Goal: Task Accomplishment & Management: Use online tool/utility

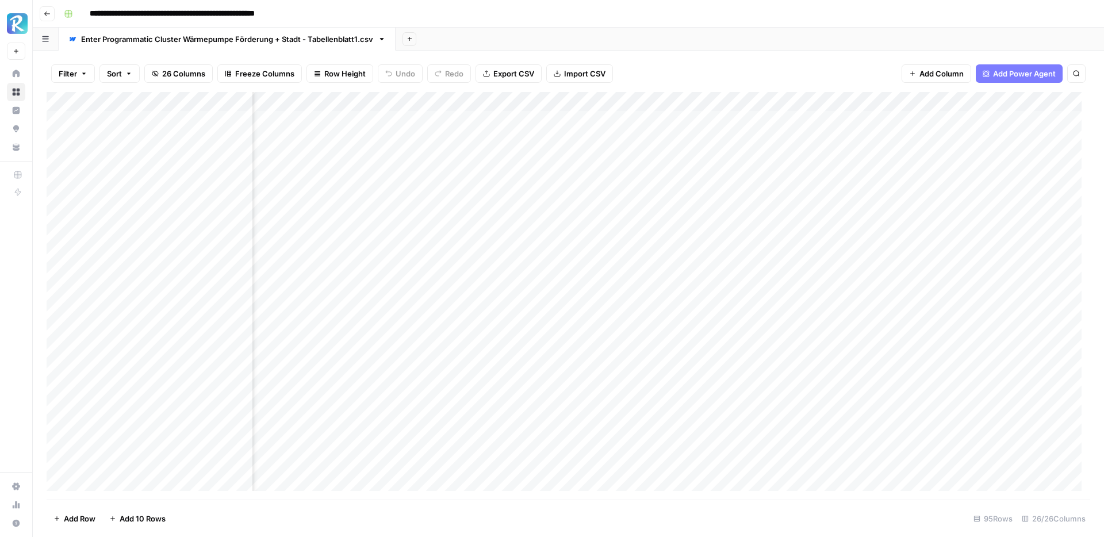
scroll to position [0, 504]
click at [503, 70] on span "Export CSV" at bounding box center [513, 73] width 41 height 11
click at [850, 121] on div "Add Column" at bounding box center [569, 296] width 1044 height 408
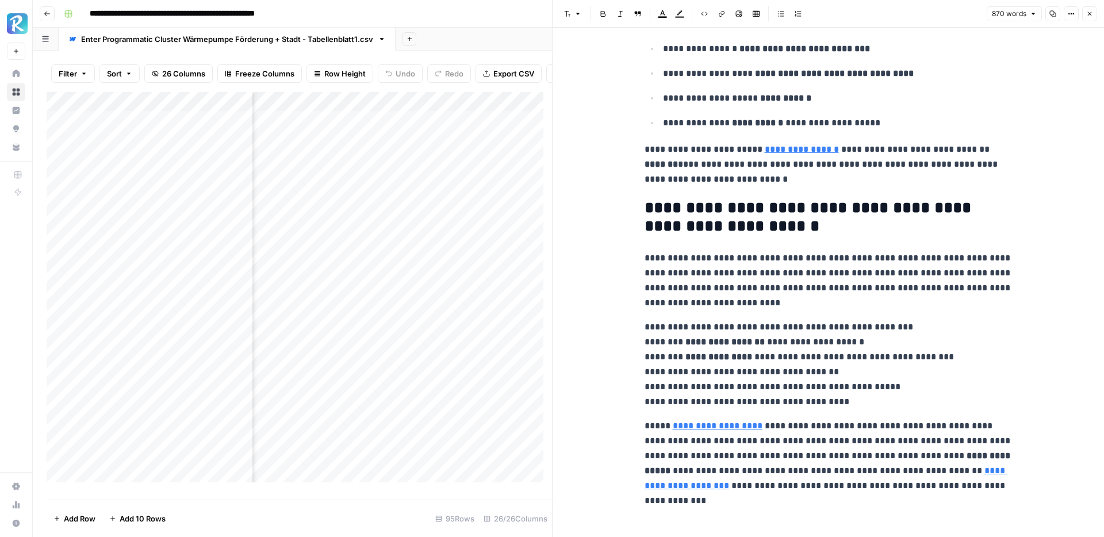
scroll to position [1841, 0]
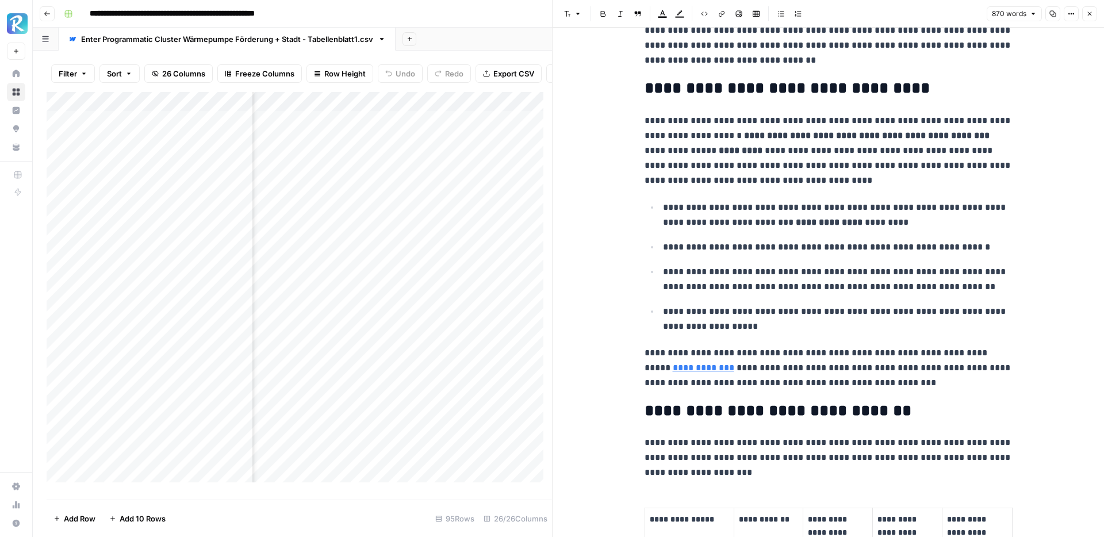
scroll to position [582, 0]
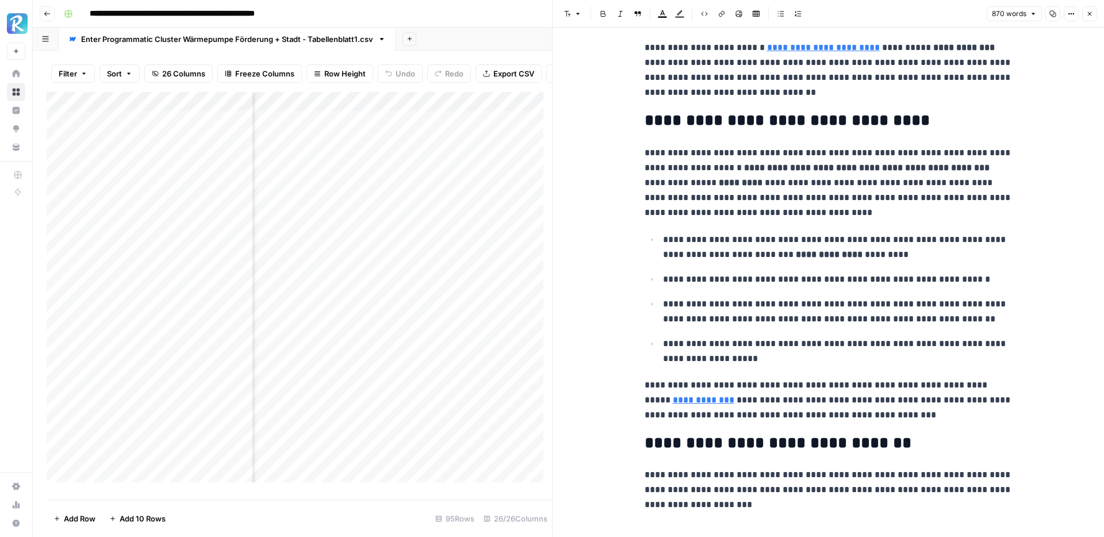
click at [352, 144] on div "Add Column" at bounding box center [299, 291] width 505 height 399
